Goal: Go to known website: Go to known website

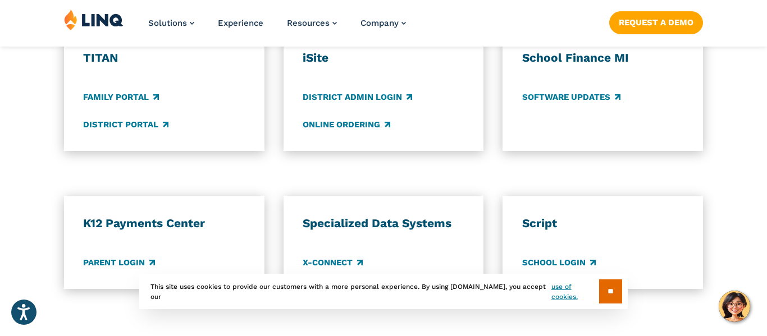
scroll to position [905, 0]
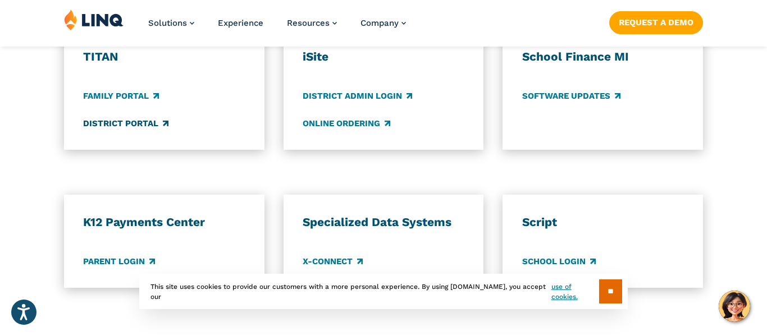
click at [163, 123] on link "District Portal" at bounding box center [125, 123] width 85 height 12
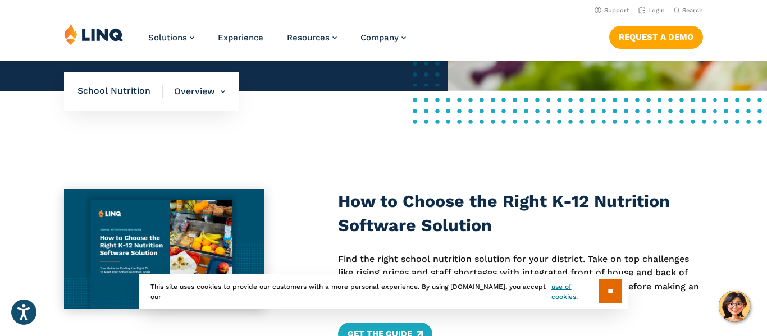
scroll to position [350, 0]
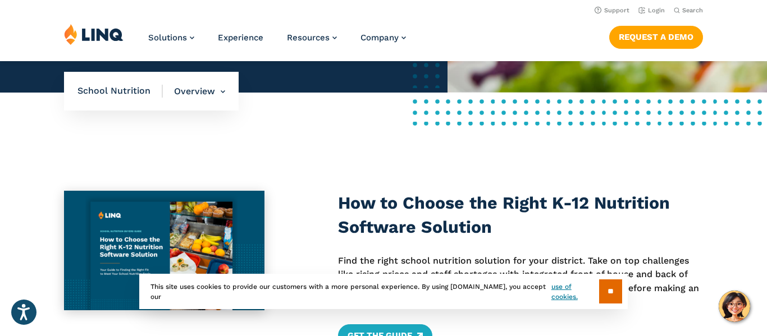
click at [116, 98] on span "School Nutrition" at bounding box center [120, 91] width 85 height 12
click at [119, 98] on span "School Nutrition" at bounding box center [120, 91] width 85 height 12
click at [124, 98] on span "School Nutrition" at bounding box center [120, 91] width 85 height 12
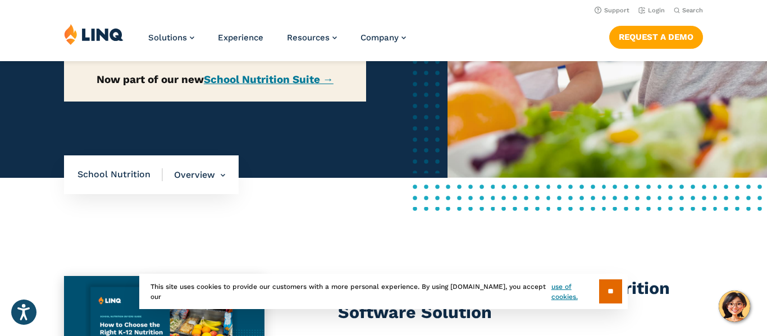
scroll to position [261, 0]
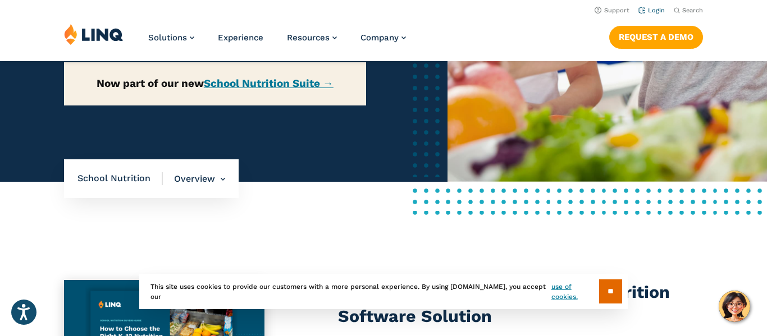
click at [662, 11] on link "Login" at bounding box center [652, 10] width 26 height 7
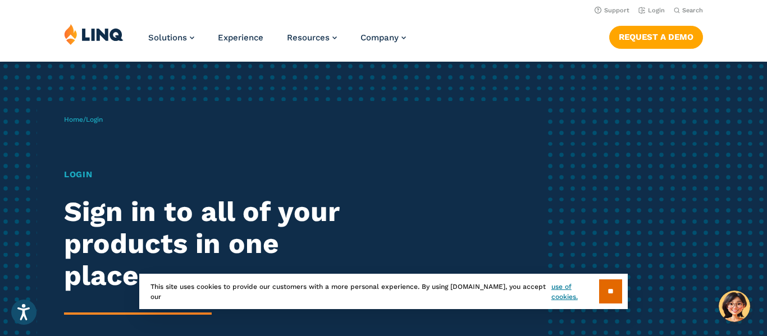
click at [95, 117] on span "Login" at bounding box center [94, 120] width 17 height 8
click at [71, 177] on h1 "Login" at bounding box center [211, 174] width 295 height 13
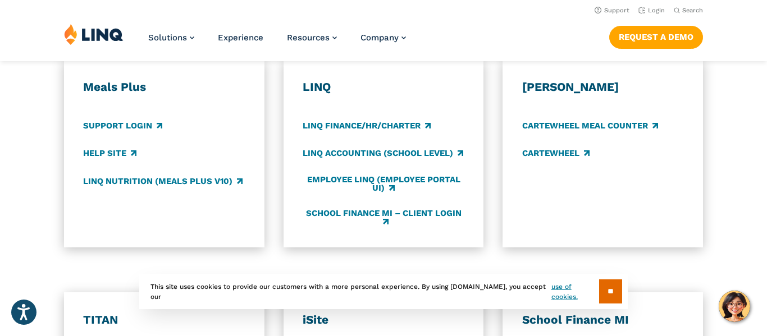
scroll to position [638, 0]
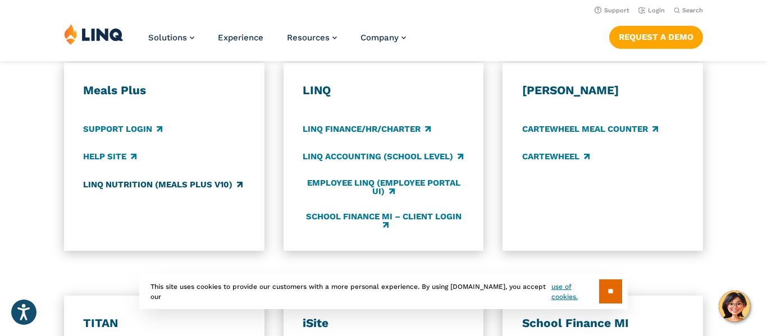
click at [142, 187] on link "LINQ Nutrition (Meals Plus v10)" at bounding box center [163, 185] width 160 height 12
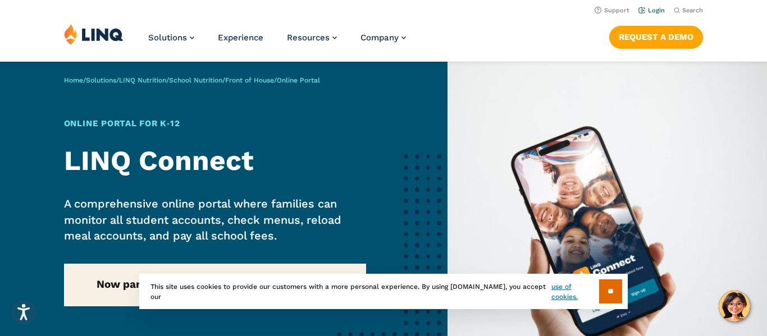
click at [654, 11] on link "Login" at bounding box center [652, 10] width 26 height 7
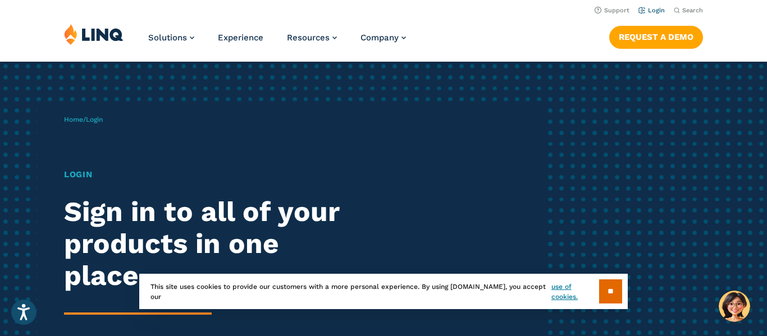
click at [652, 10] on link "Login" at bounding box center [652, 10] width 26 height 7
click at [659, 9] on link "Login" at bounding box center [652, 10] width 26 height 7
click at [610, 294] on input "**" at bounding box center [610, 292] width 23 height 24
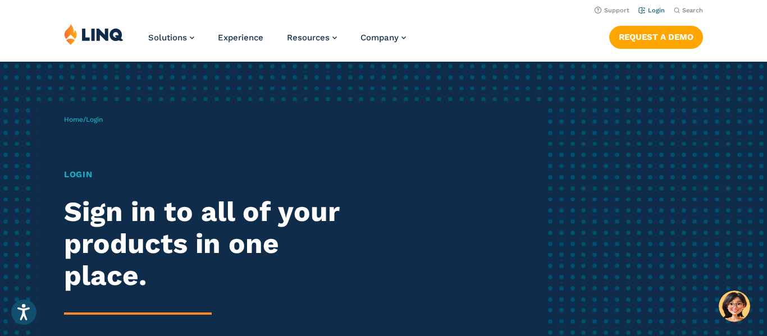
click at [658, 7] on link "Login" at bounding box center [652, 10] width 26 height 7
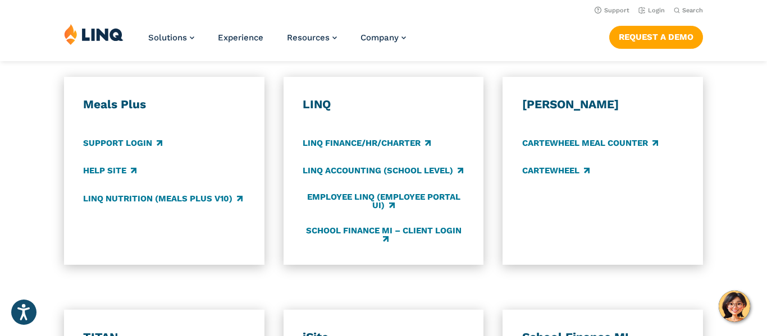
scroll to position [621, 0]
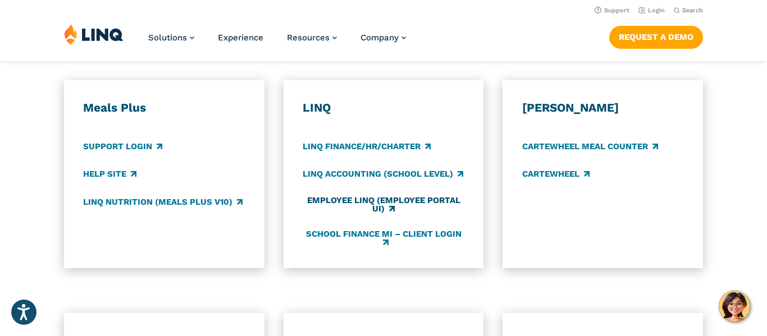
click at [426, 202] on link "Employee LINQ (Employee Portal UI)" at bounding box center [384, 205] width 162 height 19
